Goal: Task Accomplishment & Management: Manage account settings

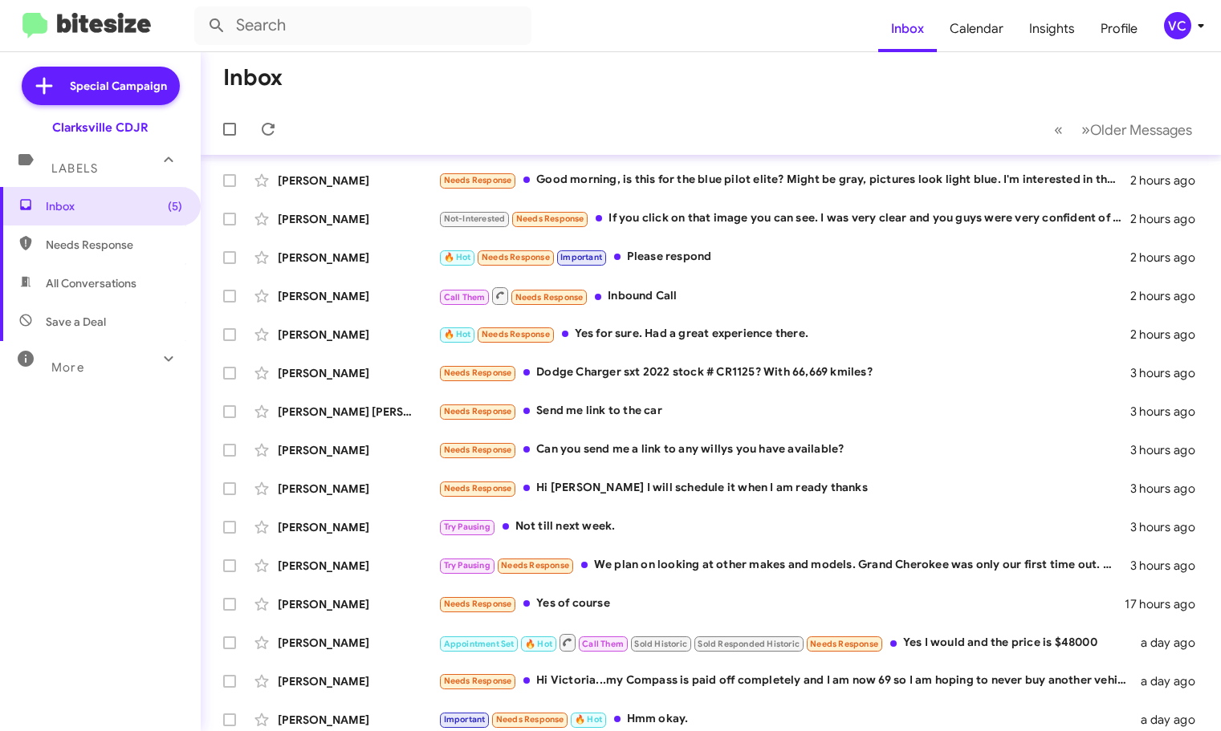
scroll to position [201, 0]
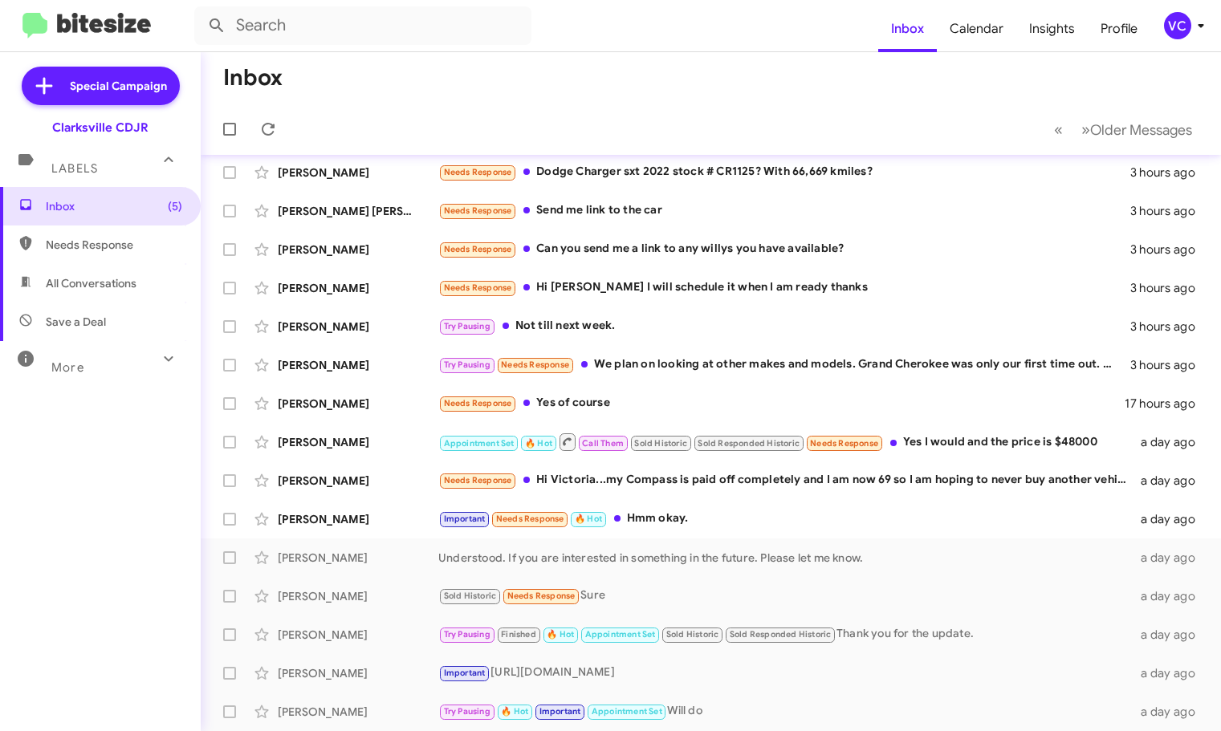
click at [621, 66] on mat-toolbar-row "Inbox" at bounding box center [711, 77] width 1021 height 51
click at [1168, 31] on div "VC" at bounding box center [1177, 25] width 27 height 27
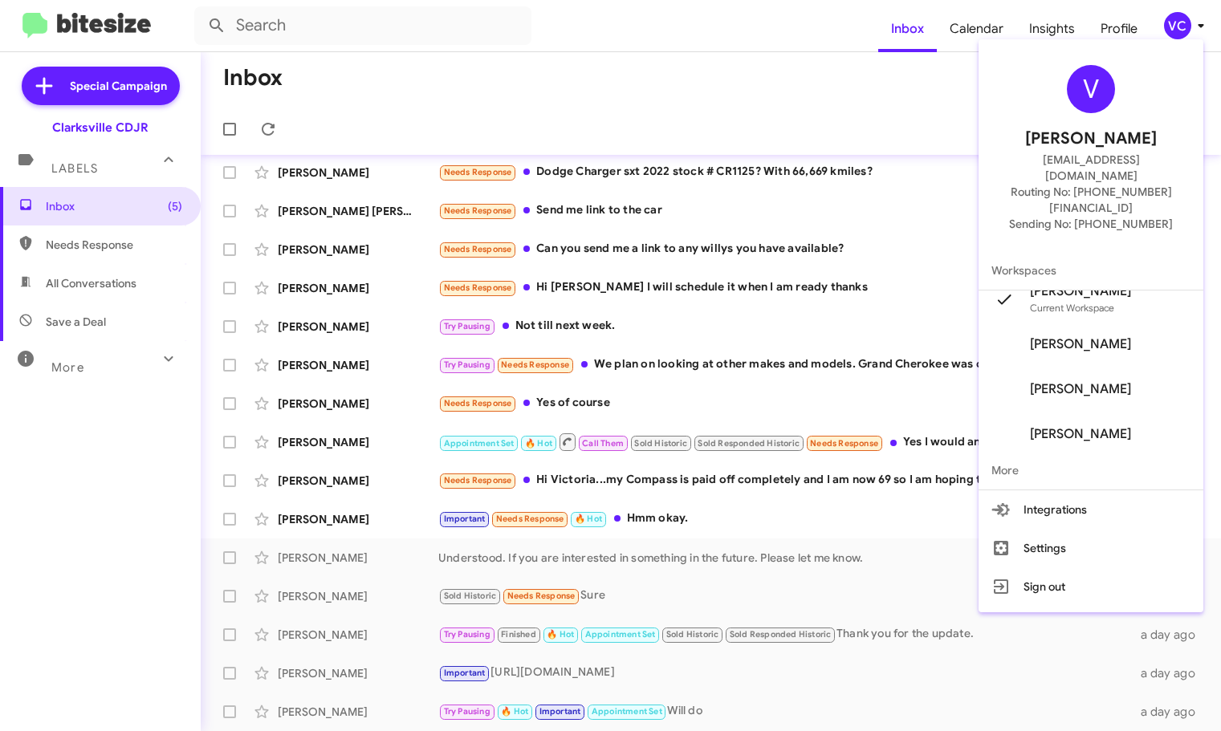
scroll to position [0, 0]
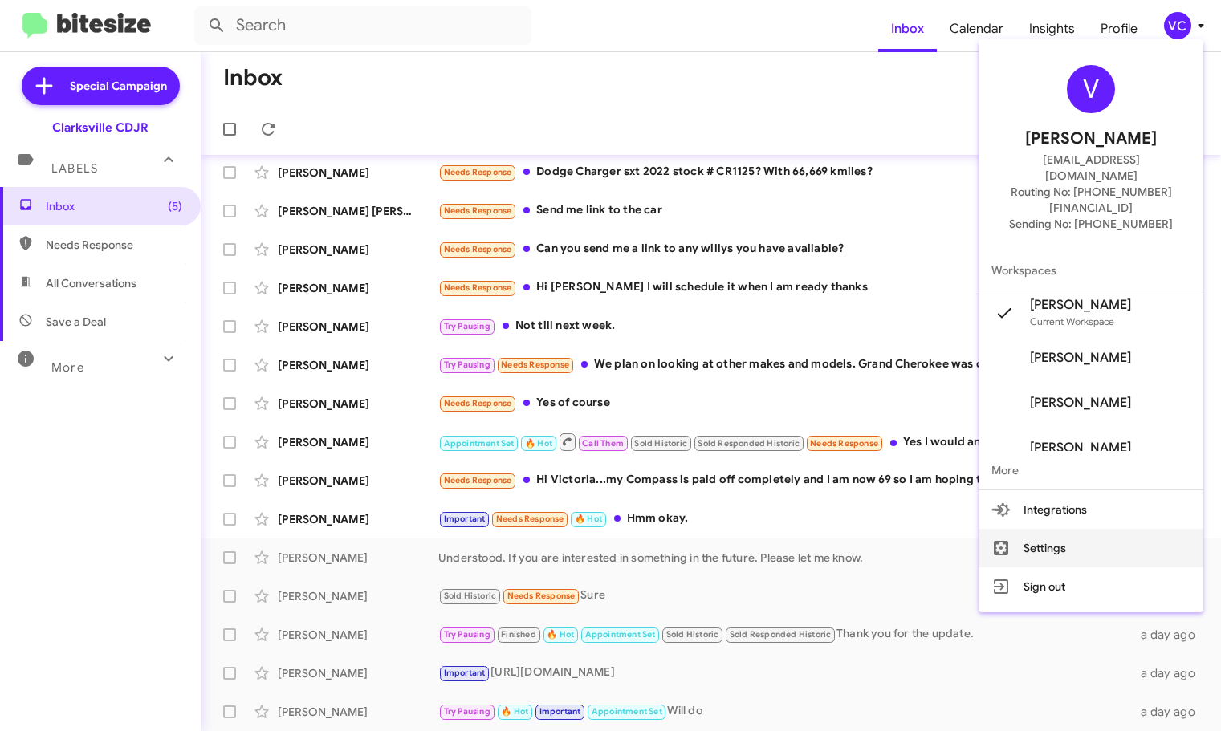
click at [1087, 529] on button "Settings" at bounding box center [1091, 548] width 225 height 39
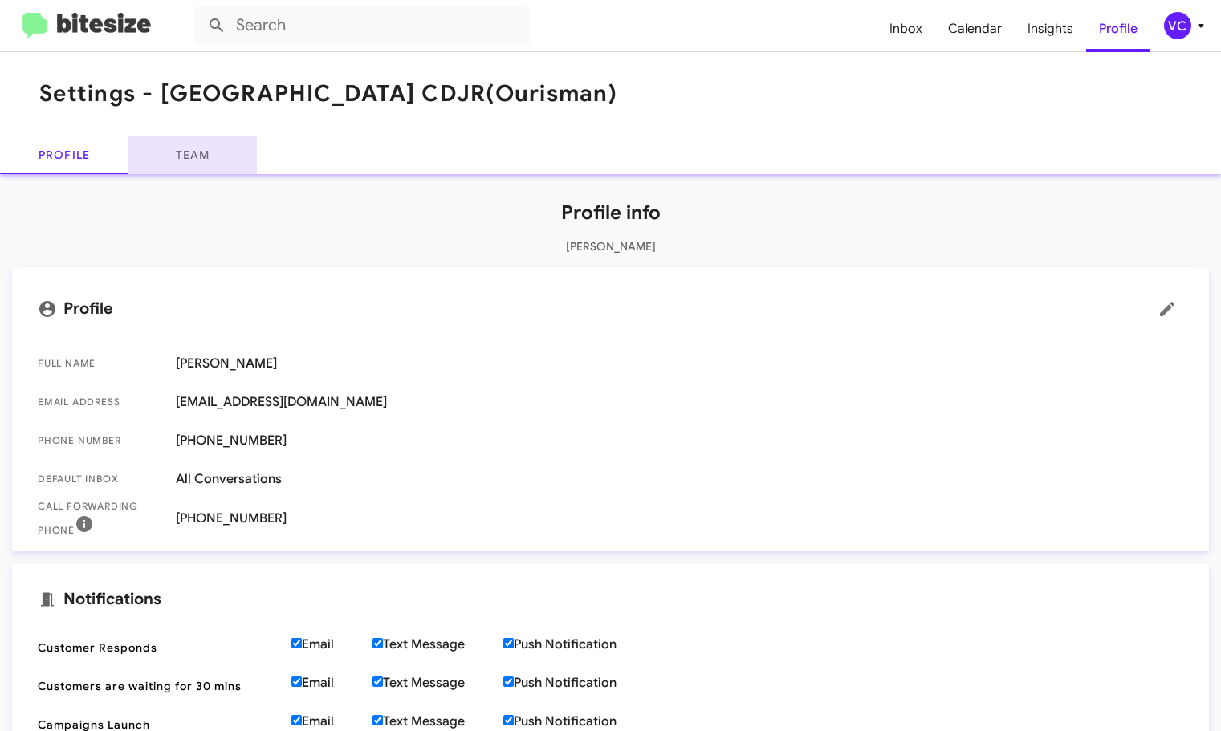
click at [180, 161] on link "Team" at bounding box center [192, 155] width 128 height 39
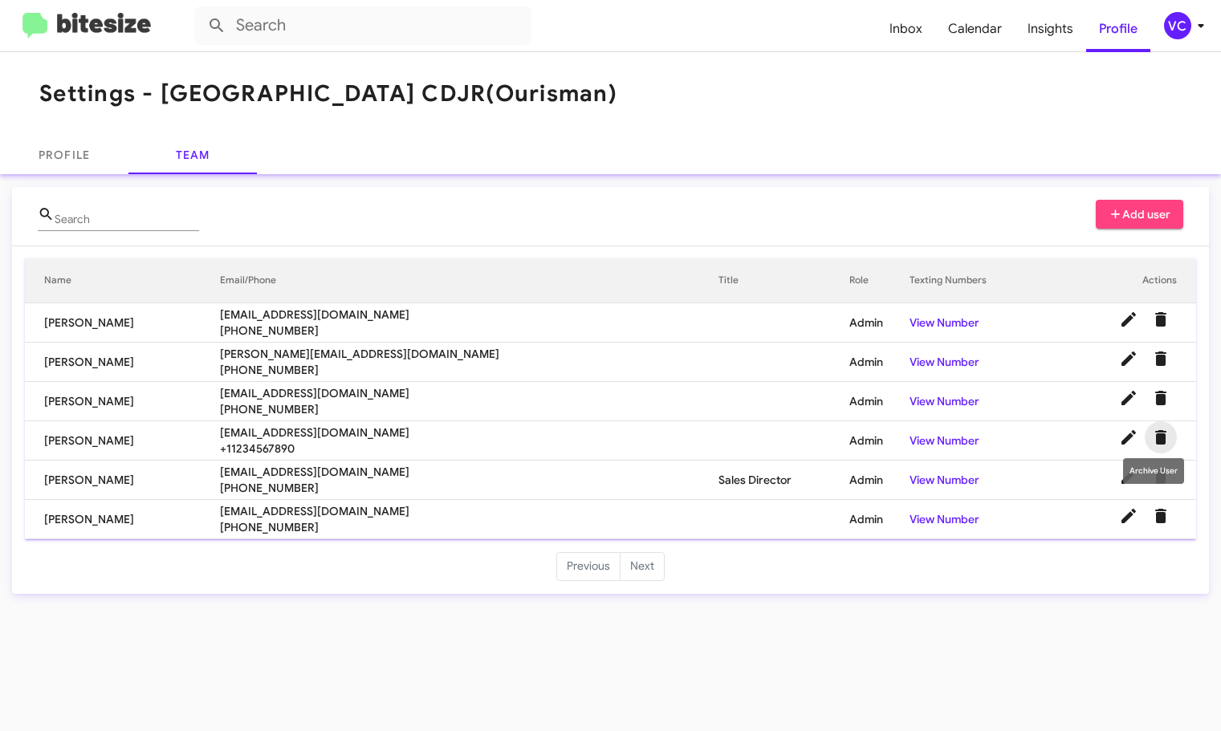
click at [1161, 438] on icon "Delete User" at bounding box center [1160, 437] width 11 height 14
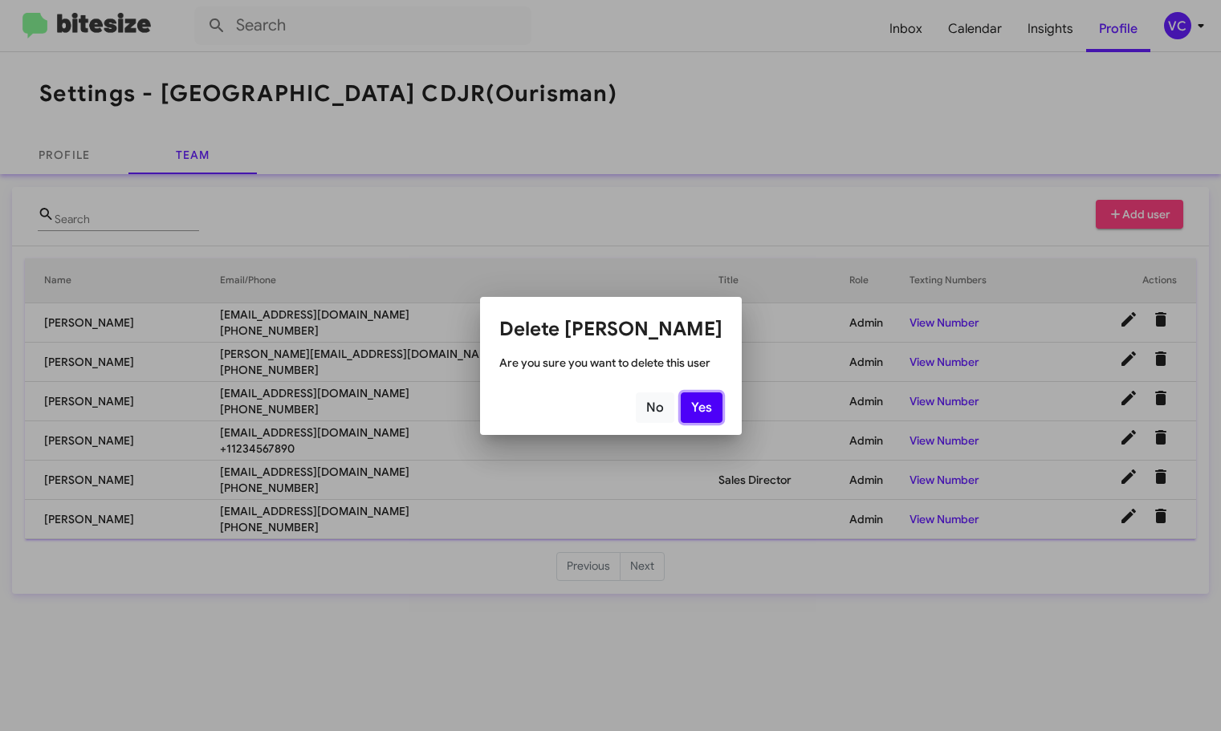
click at [706, 406] on button "Yes" at bounding box center [702, 408] width 42 height 31
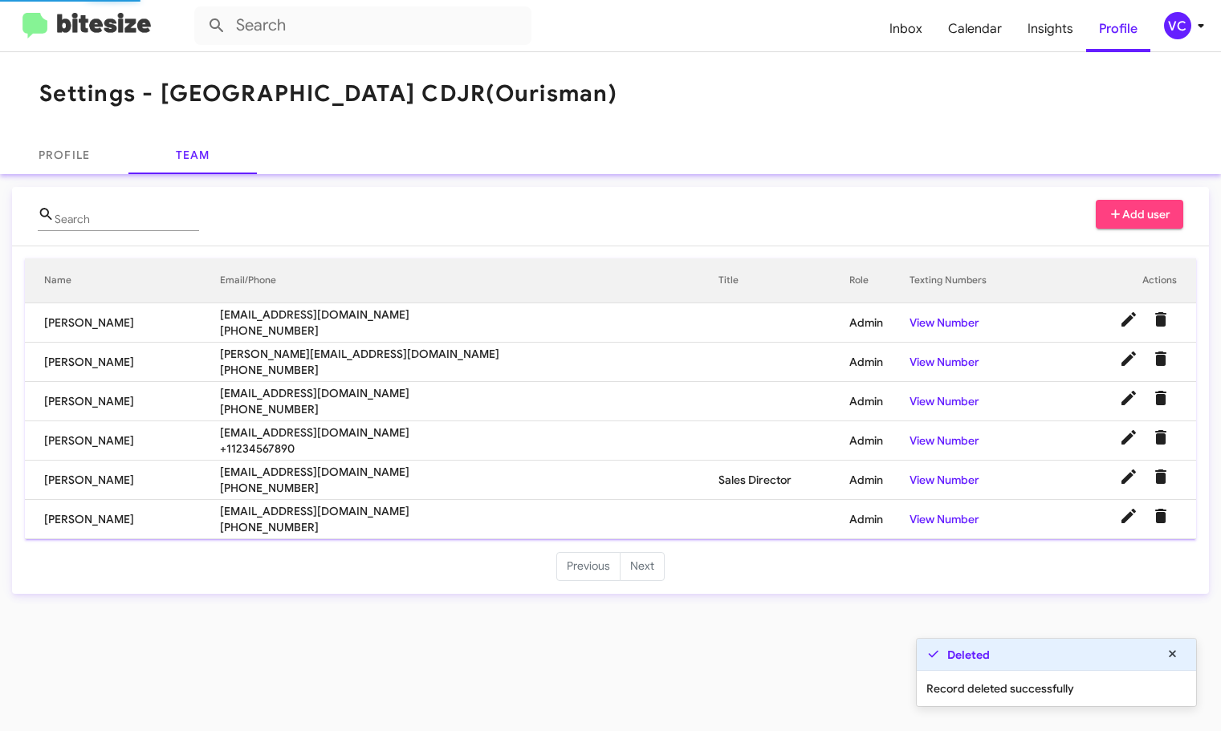
click at [748, 158] on div "Profile Team" at bounding box center [610, 155] width 1221 height 39
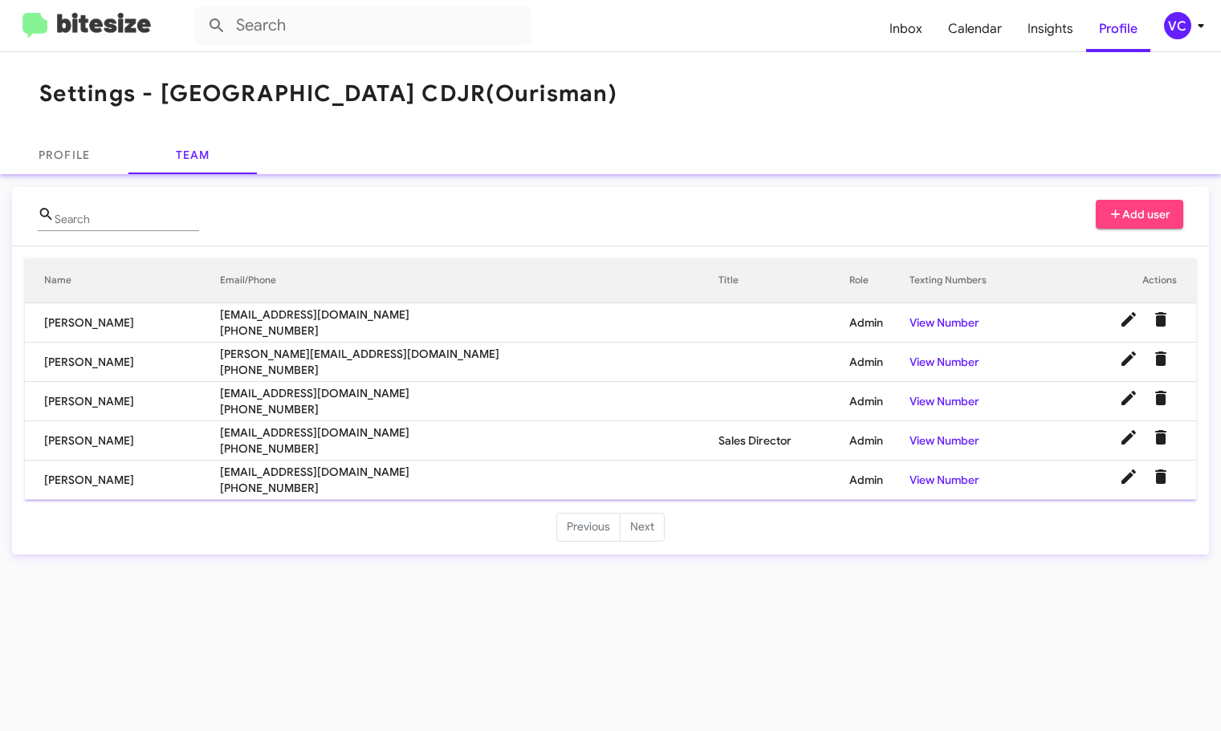
click at [691, 85] on mat-toolbar "Settings - [GEOGRAPHIC_DATA] CDJR (Ourisman)" at bounding box center [610, 94] width 1221 height 84
click at [771, 100] on mat-toolbar "Settings - [GEOGRAPHIC_DATA] CDJR (Ourisman)" at bounding box center [610, 94] width 1221 height 84
click at [763, 88] on mat-toolbar "Settings - [GEOGRAPHIC_DATA] CDJR (Ourisman)" at bounding box center [610, 94] width 1221 height 84
click at [898, 666] on div "Settings - [GEOGRAPHIC_DATA] CDJR (Ourisman) Profile Team Search Add user Name …" at bounding box center [610, 391] width 1221 height 679
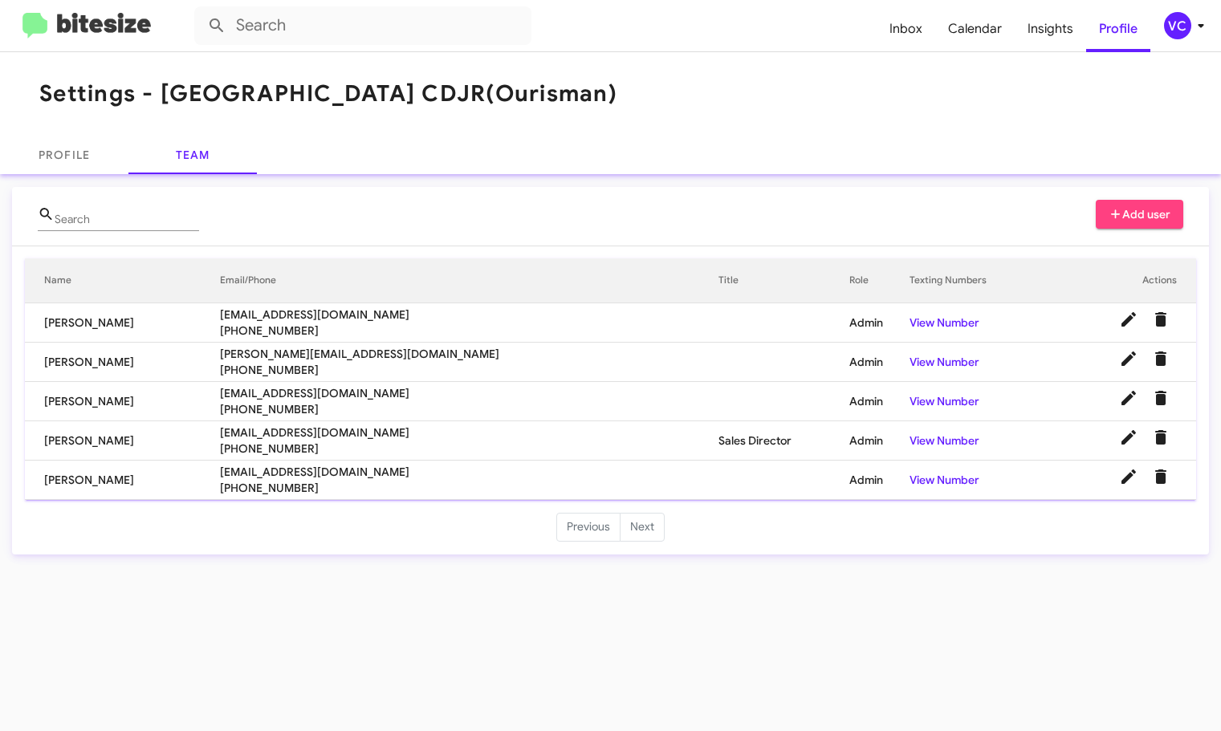
click at [903, 670] on div "Settings - [GEOGRAPHIC_DATA] CDJR (Ourisman) Profile Team Search Add user Name …" at bounding box center [610, 391] width 1221 height 679
click at [844, 83] on mat-toolbar "Settings - [GEOGRAPHIC_DATA] CDJR (Ourisman)" at bounding box center [610, 94] width 1221 height 84
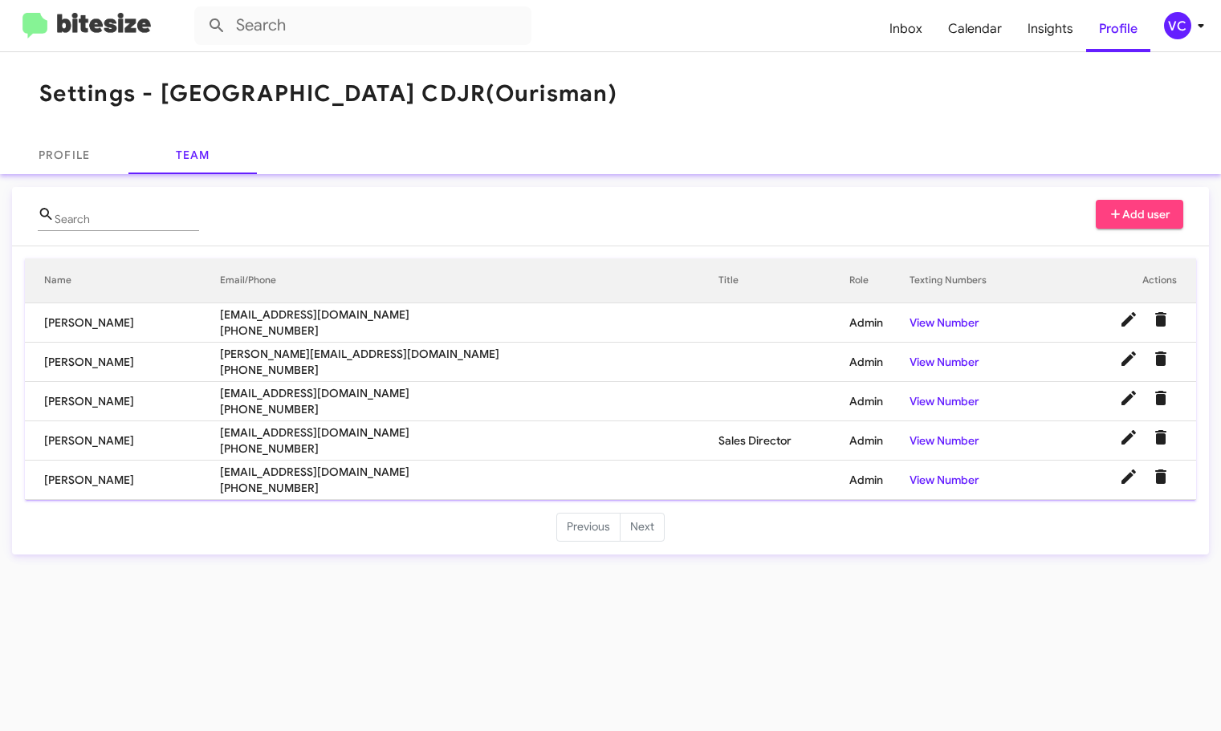
click at [834, 79] on mat-toolbar "Settings - [GEOGRAPHIC_DATA] CDJR (Ourisman)" at bounding box center [610, 94] width 1221 height 84
click at [719, 457] on td "Sales Director" at bounding box center [784, 441] width 131 height 39
click at [598, 453] on span "[PHONE_NUMBER]" at bounding box center [469, 449] width 499 height 16
click at [581, 447] on span "[PHONE_NUMBER]" at bounding box center [469, 449] width 499 height 16
click at [581, 445] on span "[PHONE_NUMBER]" at bounding box center [469, 449] width 499 height 16
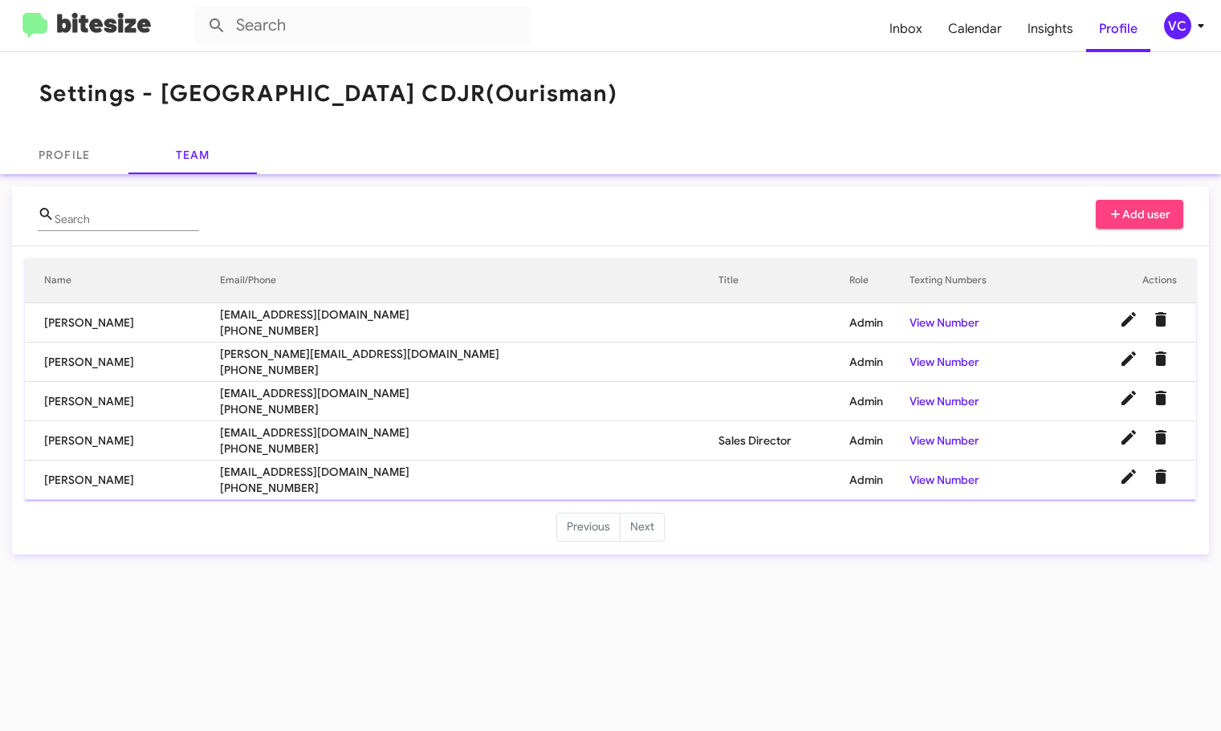
click at [646, 63] on mat-toolbar "Settings - [GEOGRAPHIC_DATA] CDJR (Ourisman)" at bounding box center [610, 94] width 1221 height 84
click at [752, 96] on mat-toolbar "Settings - [GEOGRAPHIC_DATA] CDJR (Ourisman)" at bounding box center [610, 94] width 1221 height 84
